Goal: Information Seeking & Learning: Learn about a topic

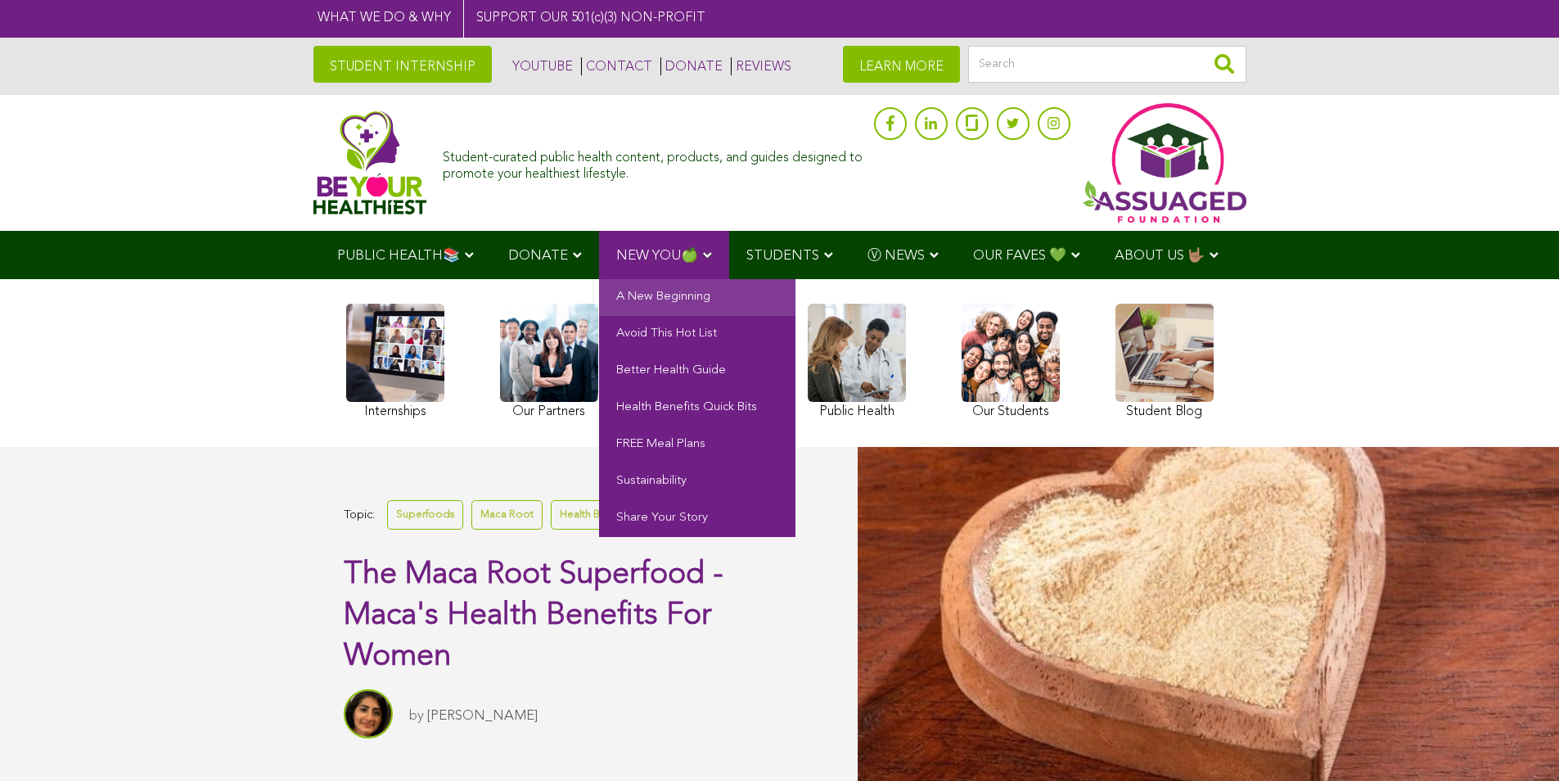
click at [693, 309] on link "A New Beginning" at bounding box center [697, 297] width 196 height 37
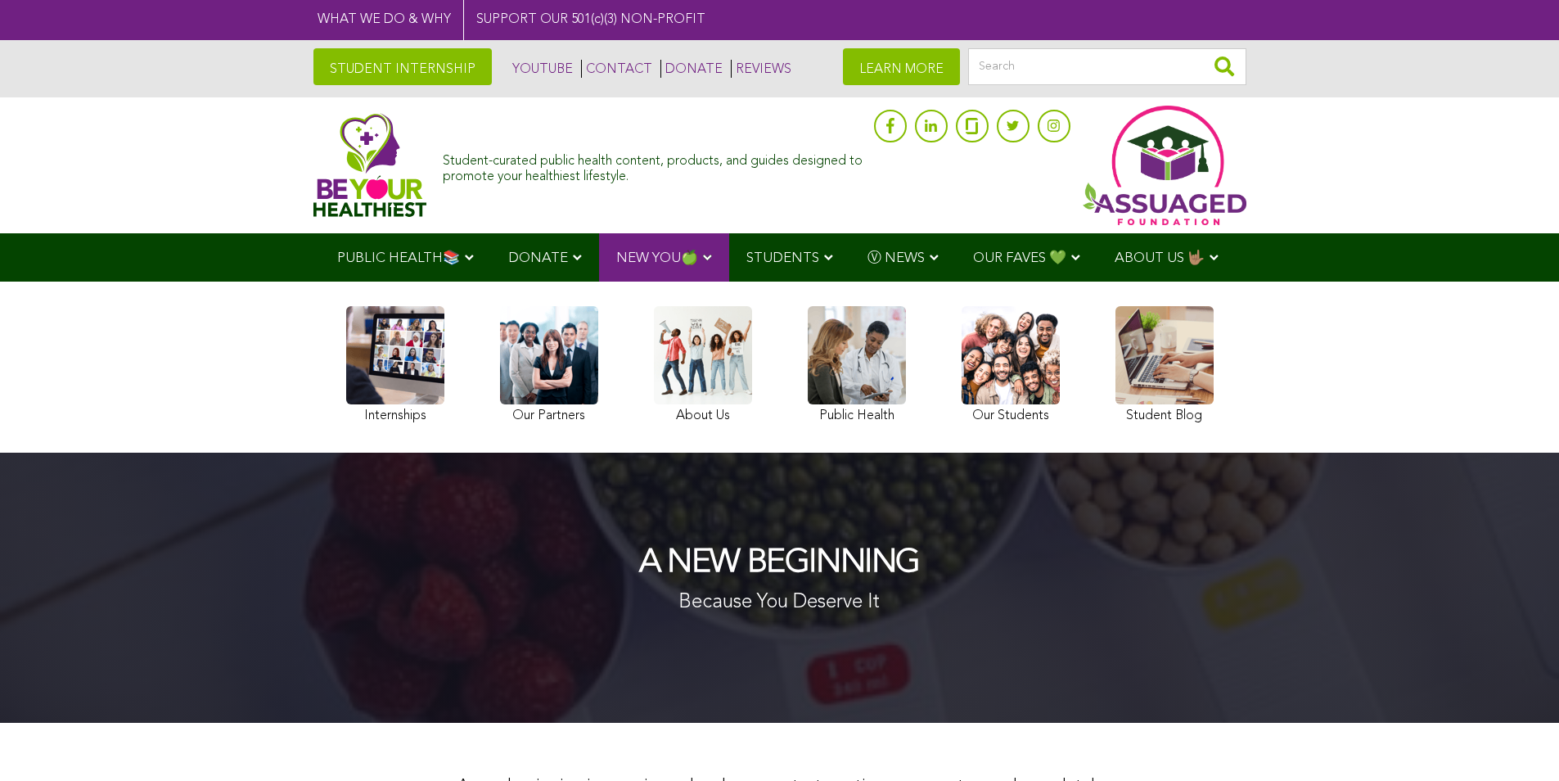
click at [347, 76] on link "STUDENT INTERNSHIP" at bounding box center [402, 66] width 178 height 37
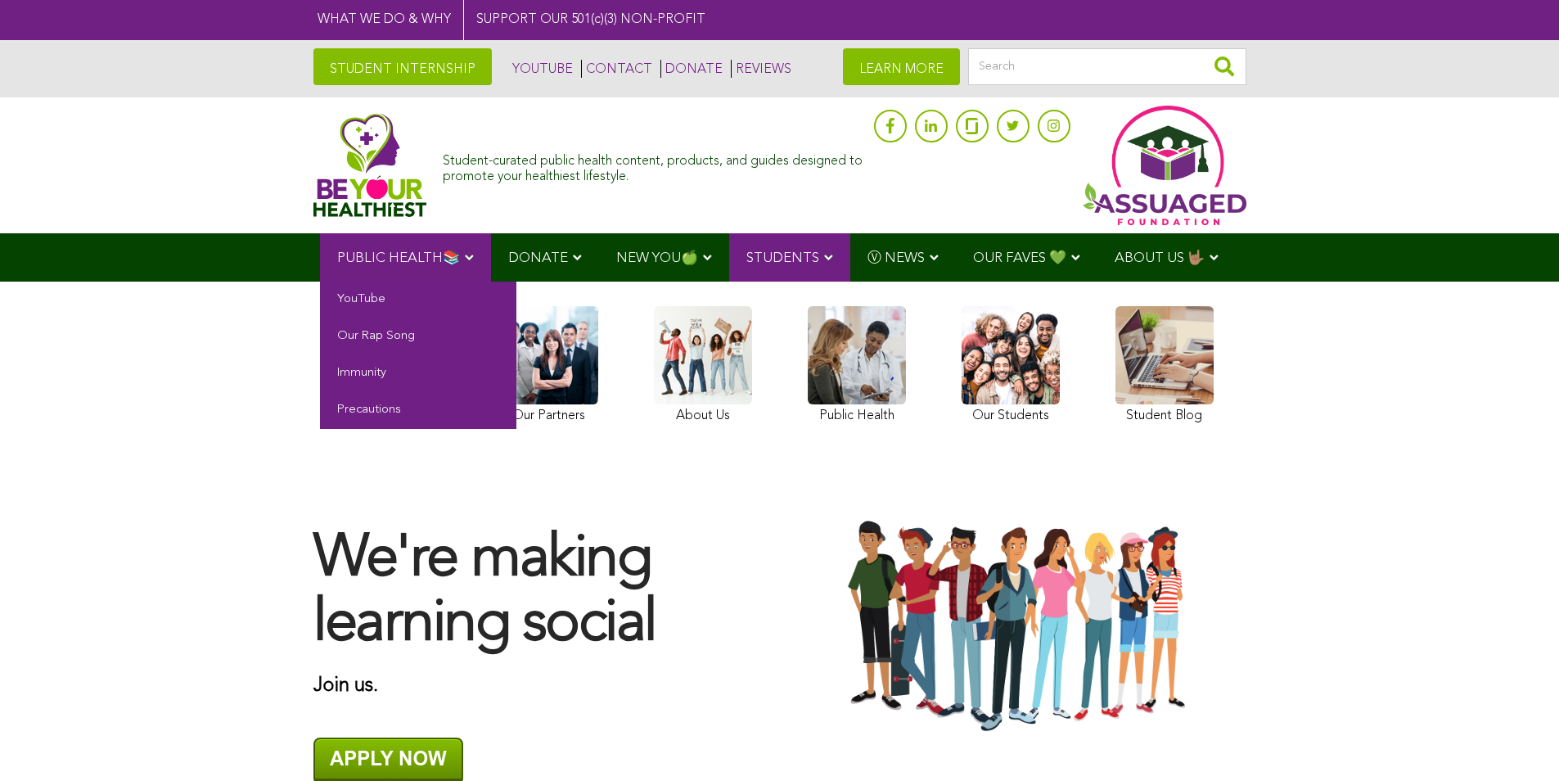
click at [478, 237] on link "PUBLIC HEALTH📚" at bounding box center [405, 257] width 171 height 48
